Goal: Information Seeking & Learning: Learn about a topic

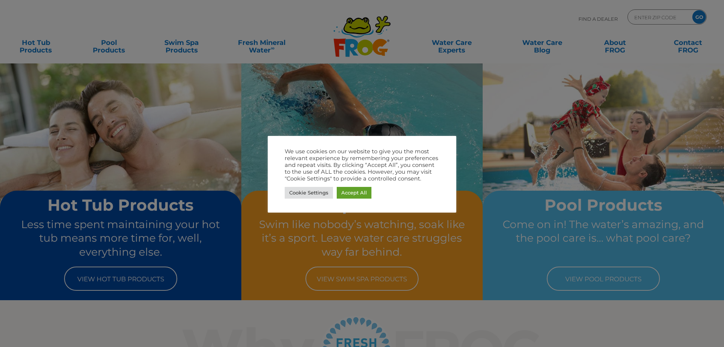
click at [336, 189] on div "Cookie Settings Accept All" at bounding box center [362, 192] width 155 height 15
click at [340, 188] on link "Accept All" at bounding box center [354, 193] width 35 height 12
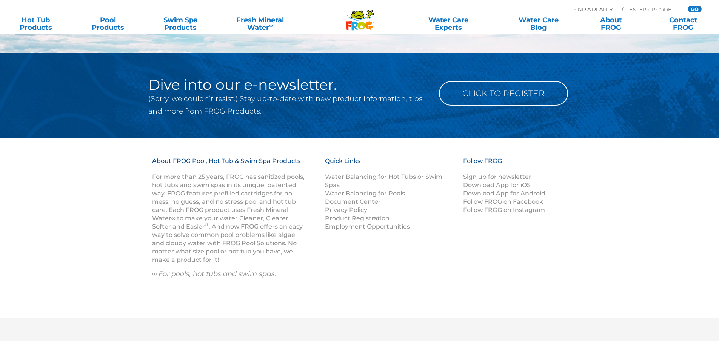
scroll to position [1007, 0]
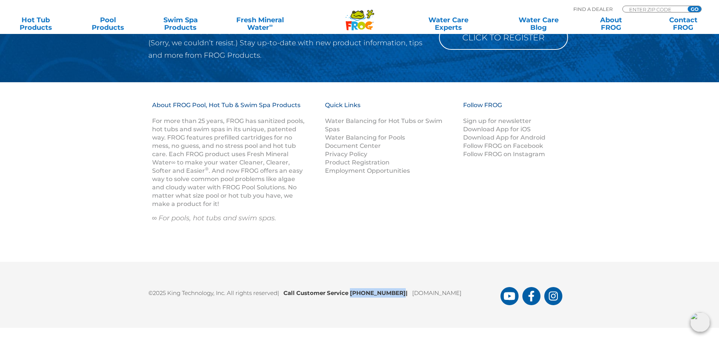
drag, startPoint x: 396, startPoint y: 291, endPoint x: 354, endPoint y: 293, distance: 42.3
click at [354, 293] on b "Call Customer Service [PHONE_NUMBER] |" at bounding box center [347, 292] width 129 height 7
copy b "[PHONE_NUMBER]"
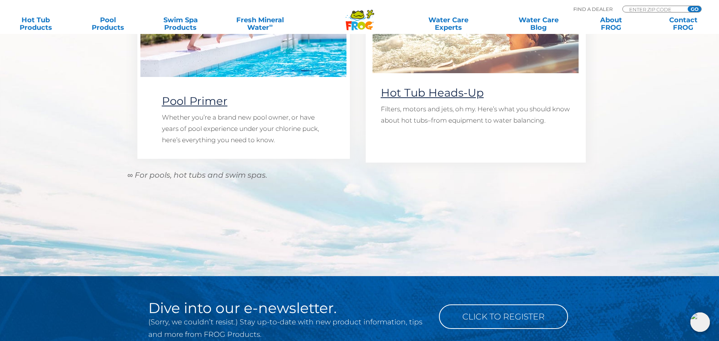
scroll to position [668, 0]
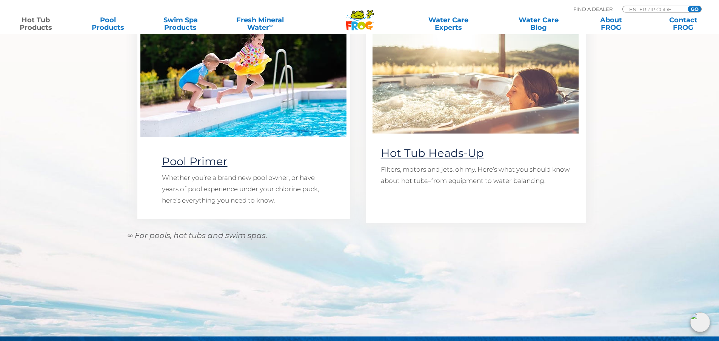
click at [31, 28] on link "Hot Tub Products" at bounding box center [36, 23] width 56 height 15
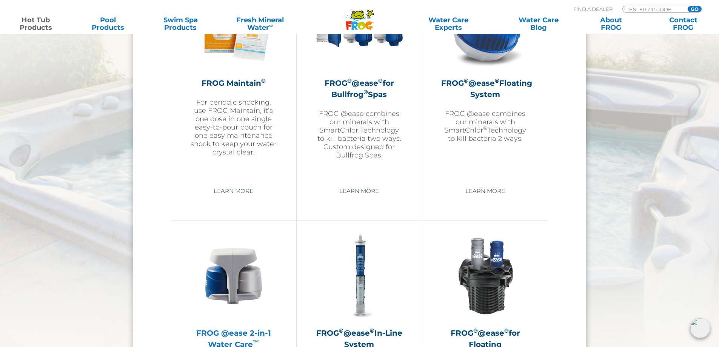
scroll to position [981, 0]
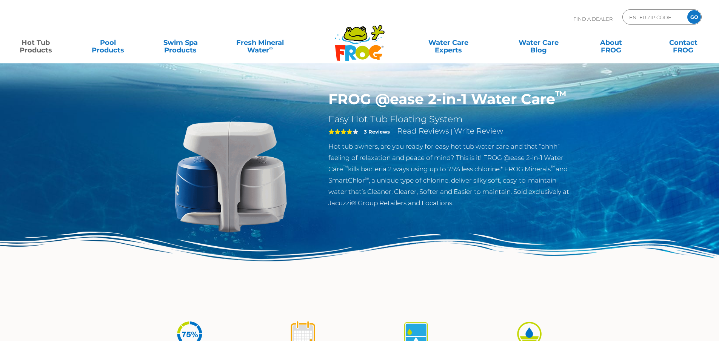
click at [349, 99] on h1 "FROG @ease 2-in-1 Water Care ™" at bounding box center [451, 99] width 246 height 17
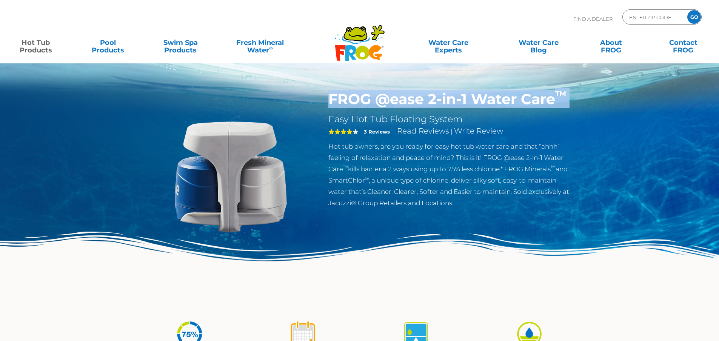
click at [349, 99] on h1 "FROG @ease 2-in-1 Water Care ™" at bounding box center [451, 99] width 246 height 17
copy div "FROG @ease 2-in-1 Water Care ™"
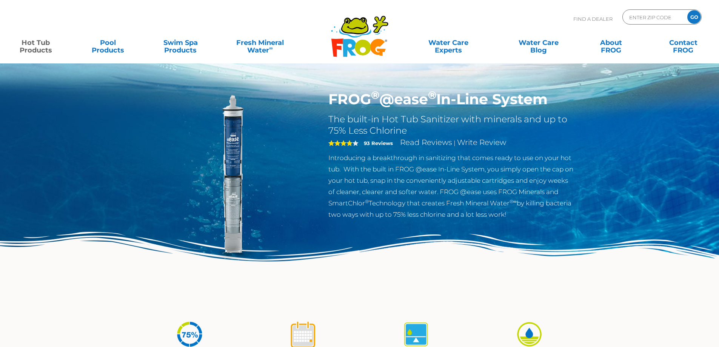
click at [358, 95] on h1 "FROG ® @ease ® In-Line System" at bounding box center [451, 99] width 246 height 17
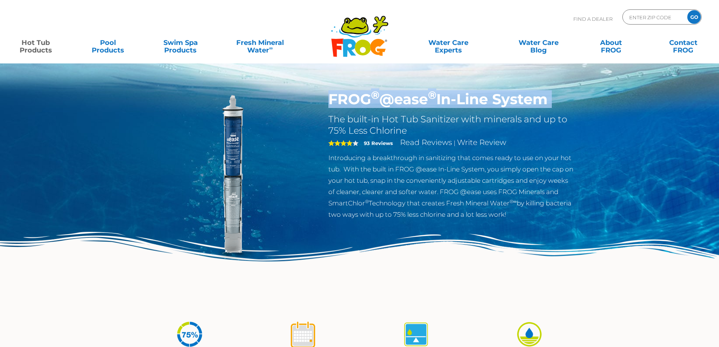
click at [358, 95] on h1 "FROG ® @ease ® In-Line System" at bounding box center [451, 99] width 246 height 17
copy div "FROG ® @ease ® In-Line System"
